Goal: Task Accomplishment & Management: Complete application form

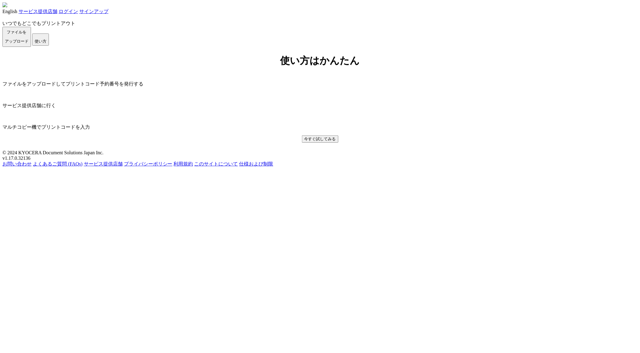
click at [78, 14] on link "ログイン" at bounding box center [68, 11] width 19 height 5
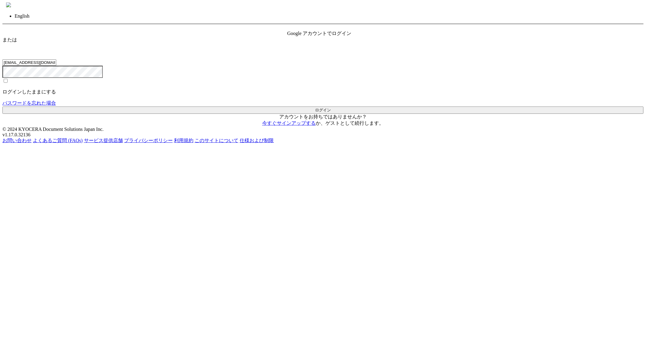
click at [335, 36] on span "Google アカウントでログイン" at bounding box center [319, 33] width 64 height 5
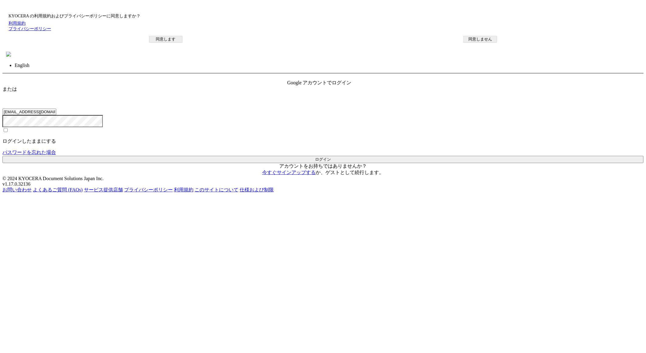
click at [182, 43] on button "同意します" at bounding box center [165, 39] width 33 height 7
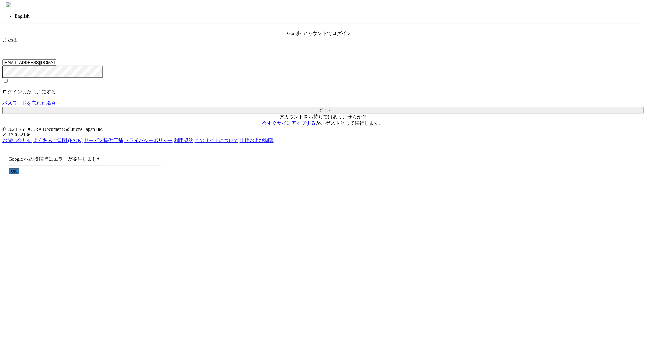
click at [167, 178] on div "? ! i Google への接続時にエラーが発生しました OK Cancel ×" at bounding box center [84, 174] width 164 height 61
click at [19, 174] on button "OK" at bounding box center [14, 171] width 11 height 6
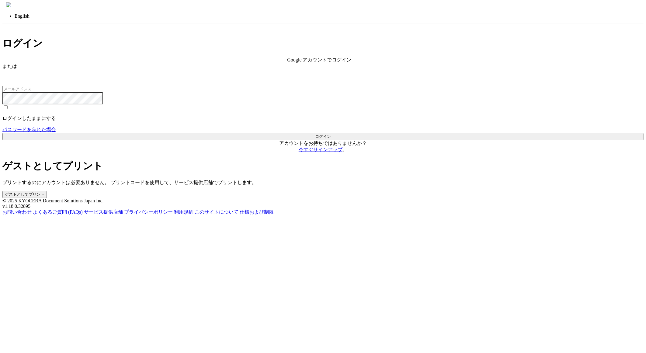
type input "[EMAIL_ADDRESS][DOMAIN_NAME]"
click at [287, 62] on span "Google アカウントでログイン" at bounding box center [319, 59] width 64 height 5
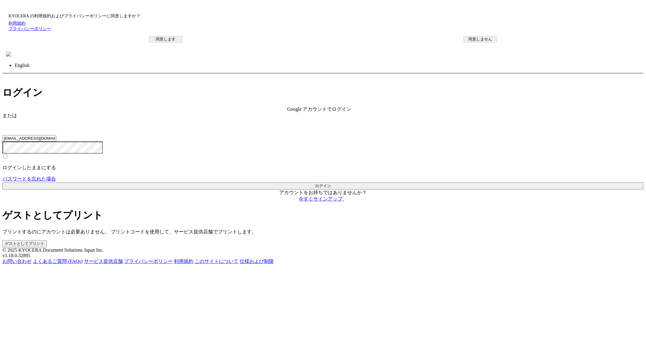
click at [182, 43] on button "同意します" at bounding box center [165, 39] width 33 height 7
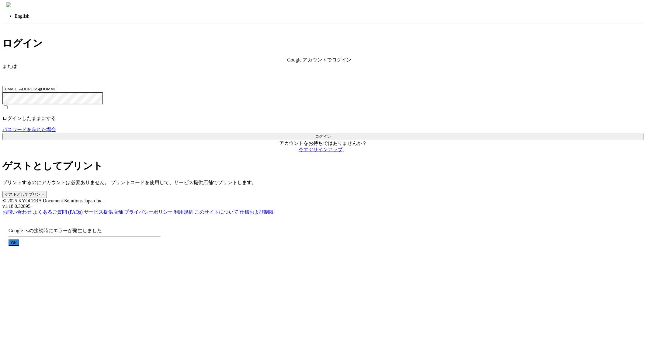
click at [19, 239] on button "OK" at bounding box center [14, 242] width 11 height 6
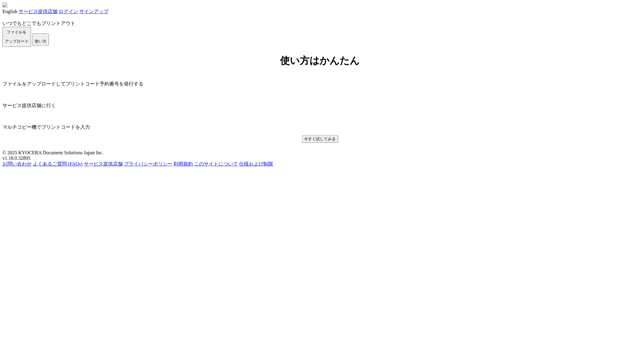
click at [78, 13] on link "ログイン" at bounding box center [68, 11] width 19 height 5
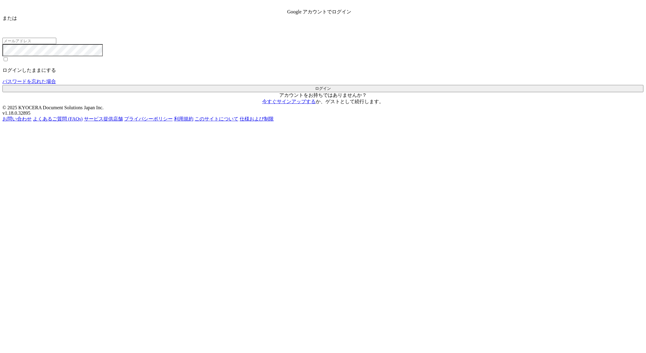
type input "[EMAIL_ADDRESS][DOMAIN_NAME]"
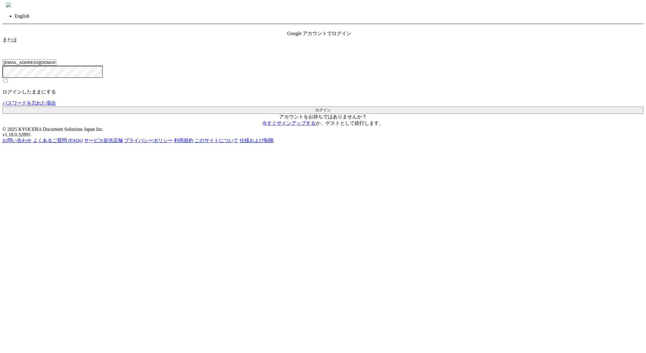
click at [342, 37] on div "Google アカウントでログイン" at bounding box center [322, 33] width 71 height 6
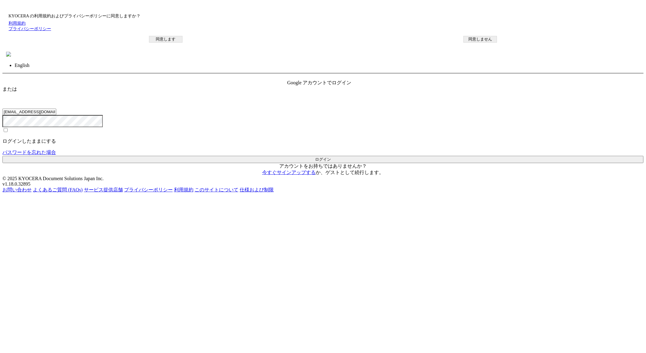
click at [182, 43] on button "同意します" at bounding box center [165, 39] width 33 height 7
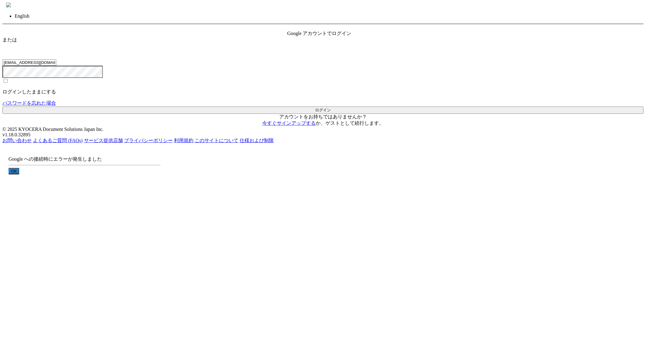
click at [19, 174] on button "OK" at bounding box center [14, 171] width 11 height 6
click at [329, 37] on div "Google アカウントでログイン" at bounding box center [322, 33] width 71 height 6
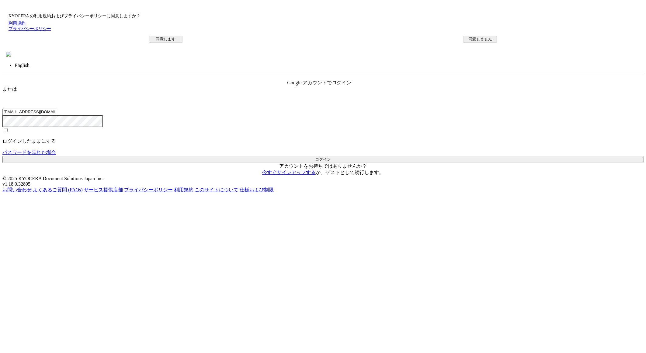
click at [182, 43] on button "同意します" at bounding box center [165, 39] width 33 height 7
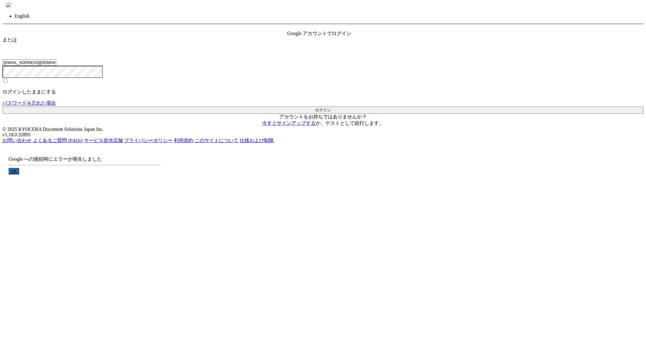
click at [19, 174] on button "OK" at bounding box center [14, 171] width 11 height 6
